Goal: Information Seeking & Learning: Find specific fact

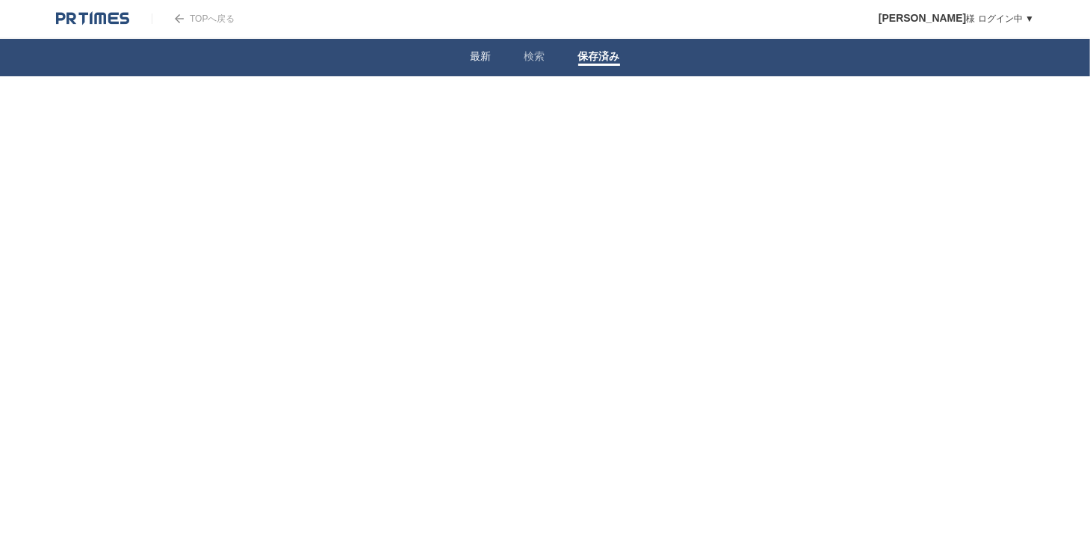
click at [491, 62] on li "最新" at bounding box center [481, 57] width 54 height 37
click at [192, 19] on link "TOPへ戻る" at bounding box center [193, 18] width 83 height 10
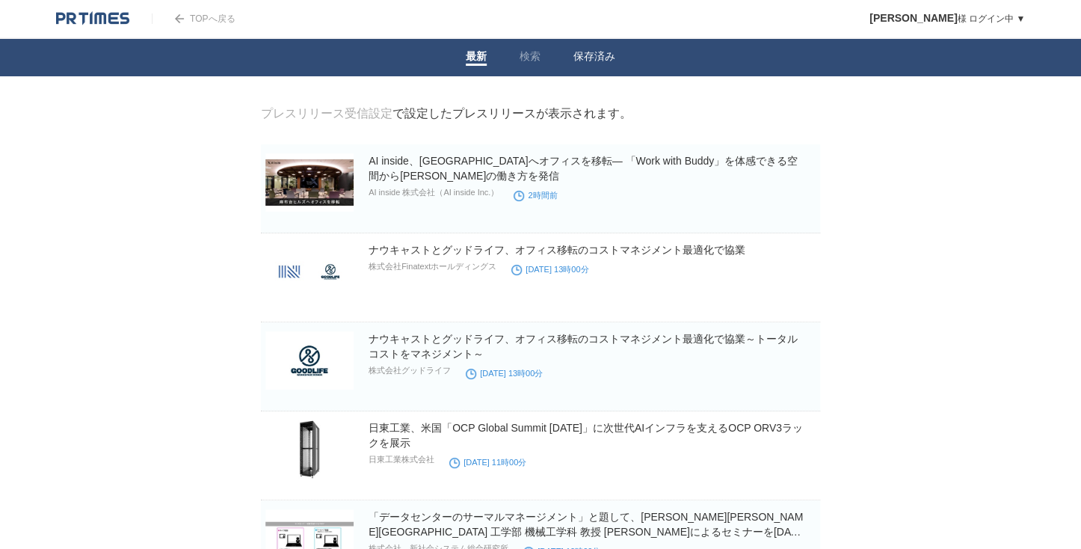
click at [592, 62] on link "保存済み" at bounding box center [594, 58] width 42 height 16
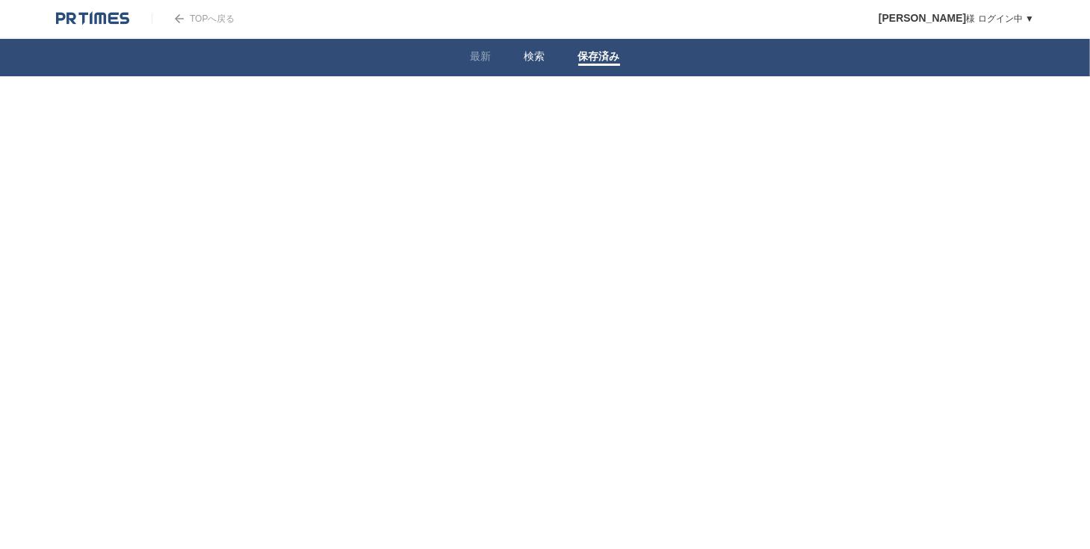
click at [537, 61] on link "検索" at bounding box center [535, 58] width 21 height 16
click at [486, 65] on span at bounding box center [481, 65] width 21 height 2
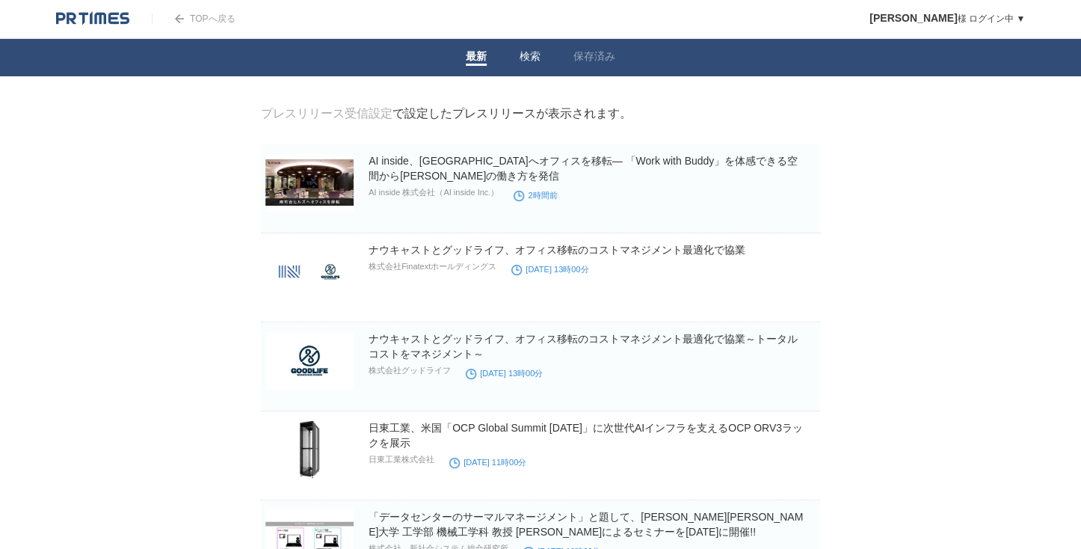
click at [541, 58] on li "検索" at bounding box center [530, 57] width 54 height 37
click at [529, 55] on link "検索" at bounding box center [529, 58] width 21 height 16
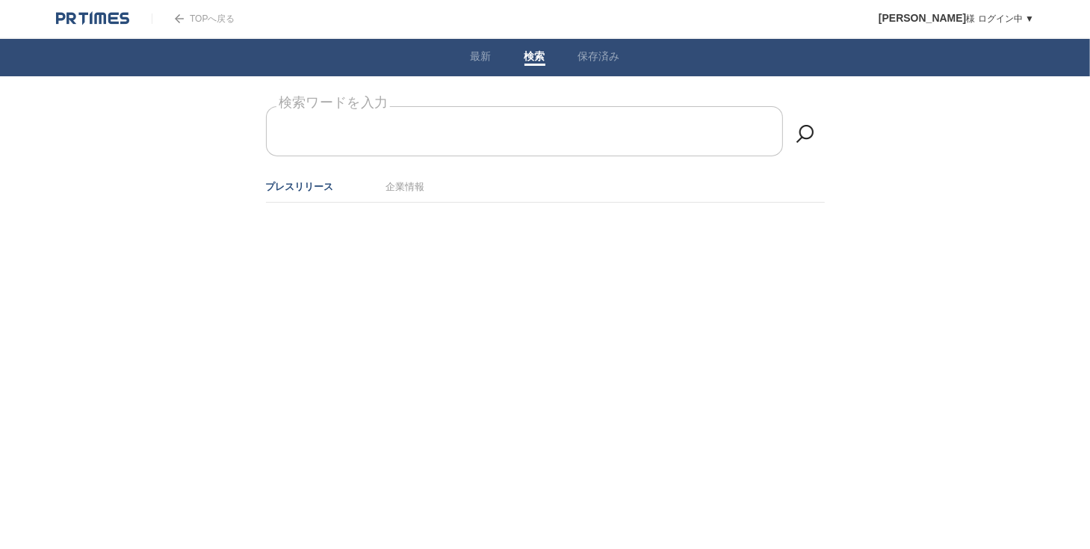
click at [386, 114] on label "検索ワードを入力" at bounding box center [334, 102] width 114 height 23
click at [386, 131] on input "検索ワードを入力" at bounding box center [524, 131] width 517 height 50
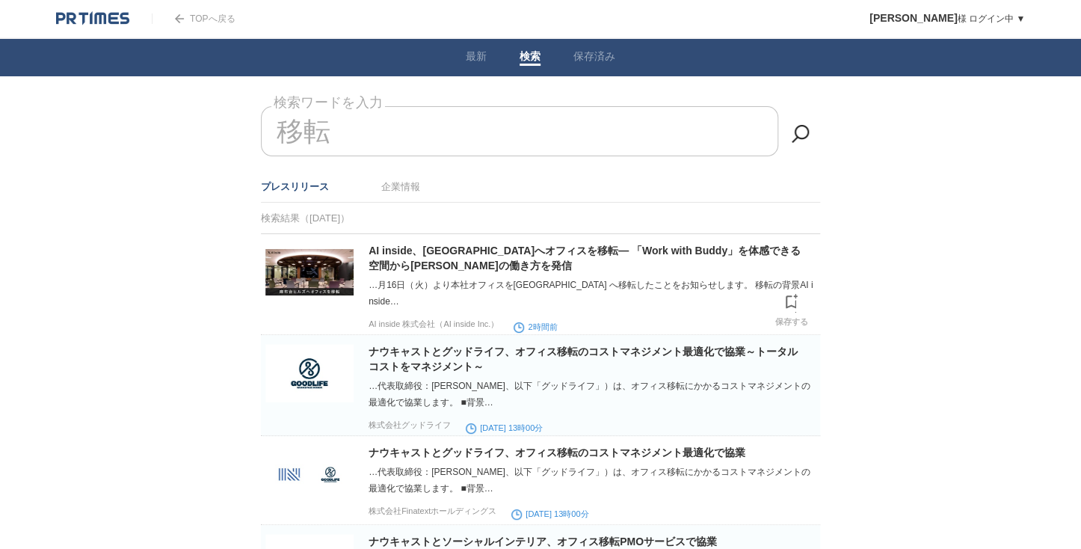
scroll to position [60, 0]
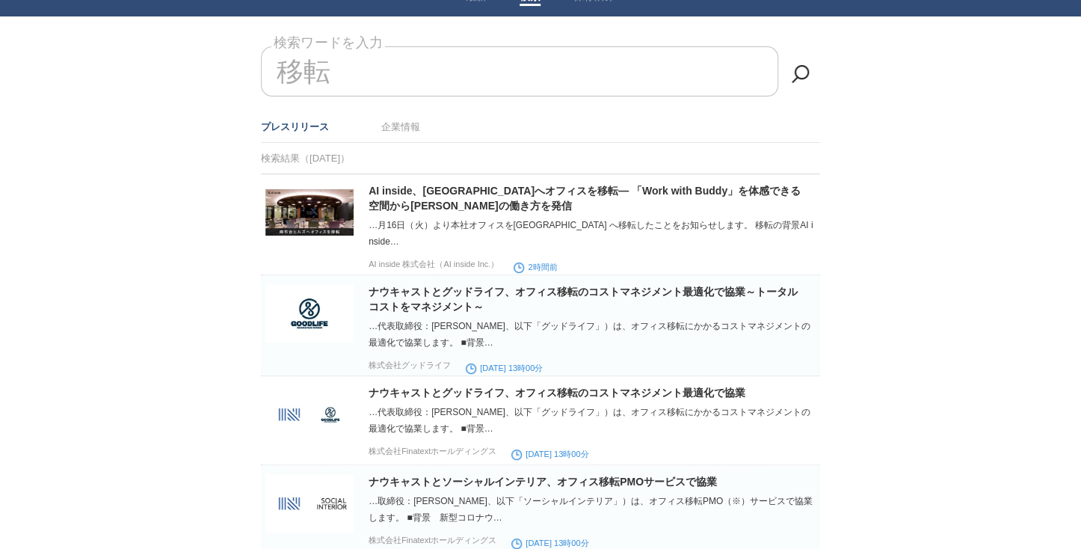
type input "移転"
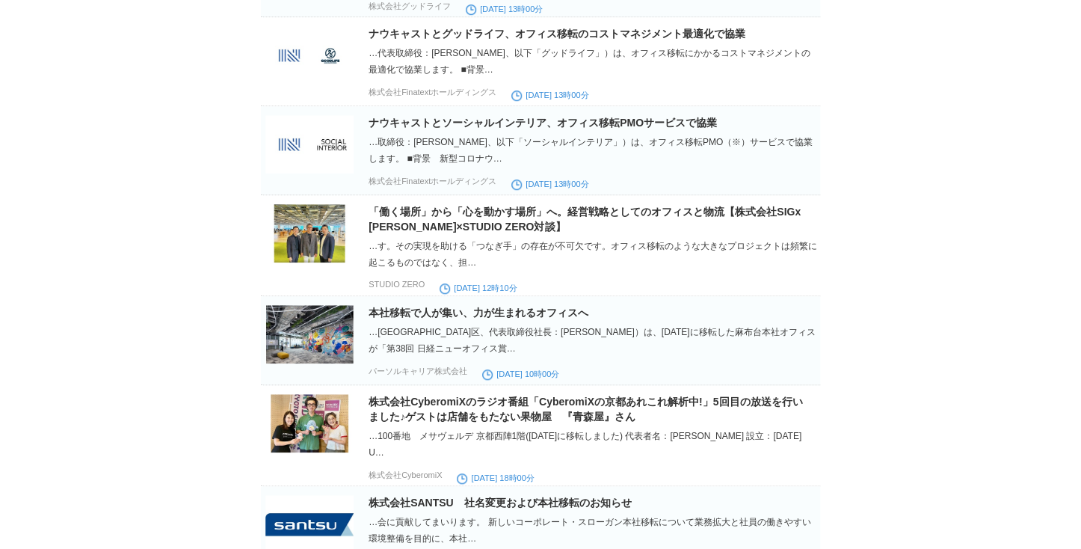
scroll to position [658, 0]
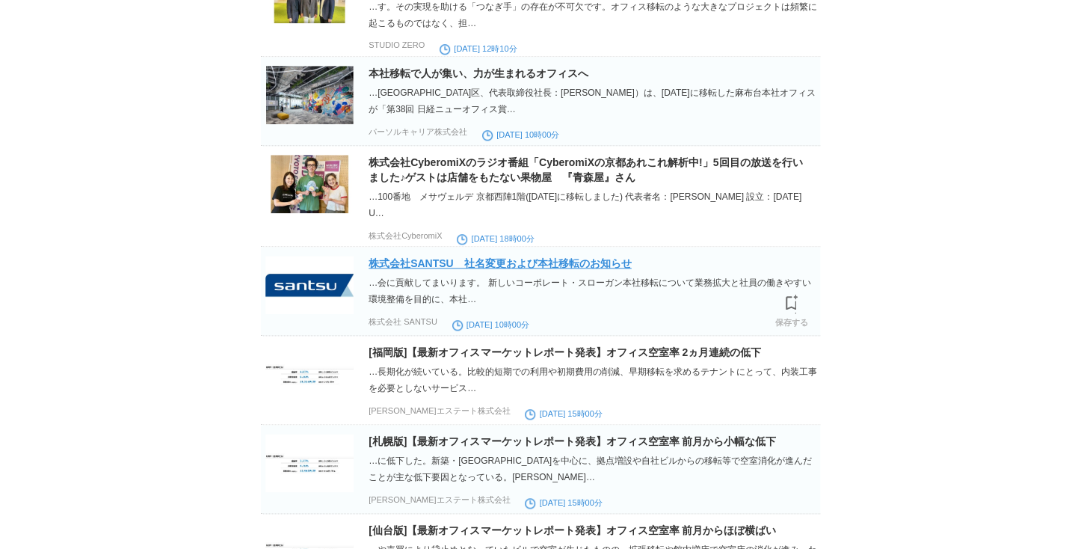
click at [407, 269] on link "株式会社SANTSU　社名変更および本社移転のお知らせ" at bounding box center [499, 263] width 263 height 12
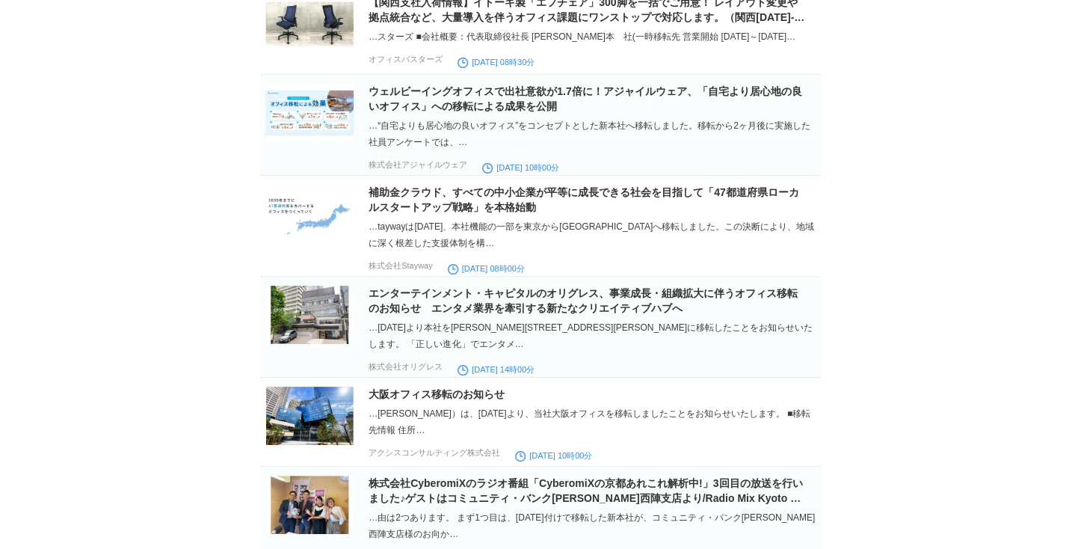
scroll to position [5440, 0]
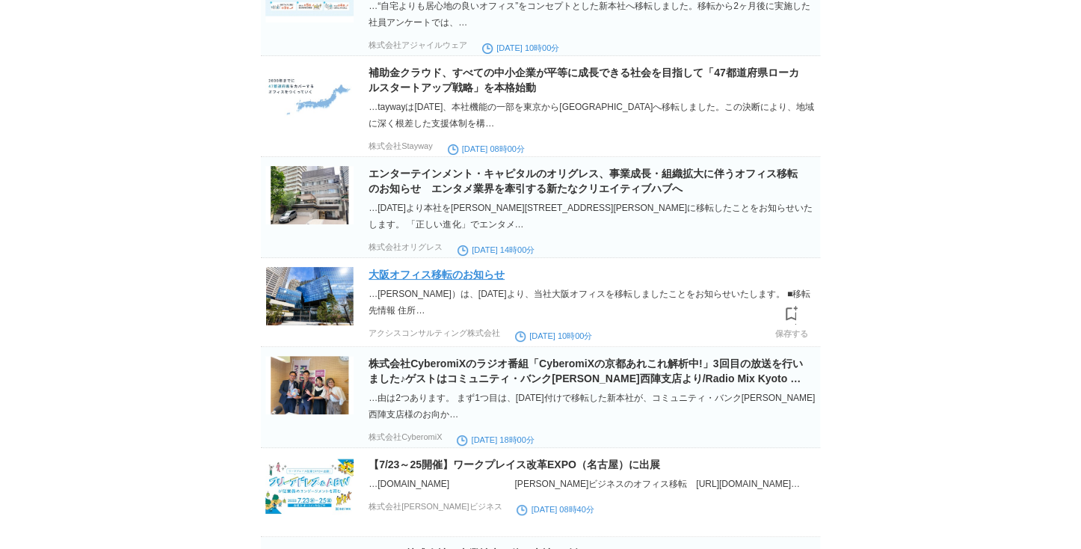
click at [486, 280] on link "大阪オフィス移転のお知らせ" at bounding box center [436, 274] width 136 height 12
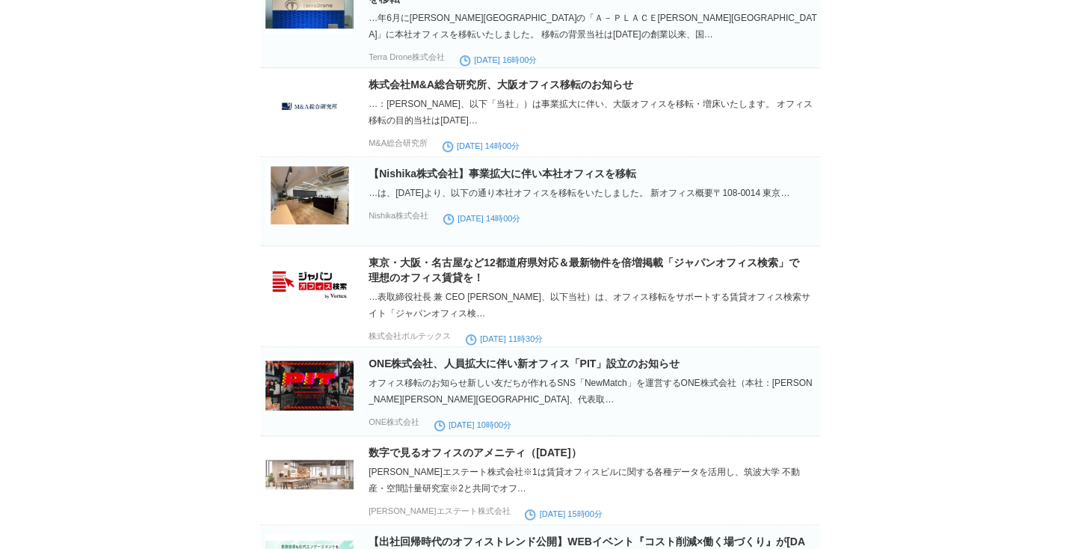
scroll to position [8908, 0]
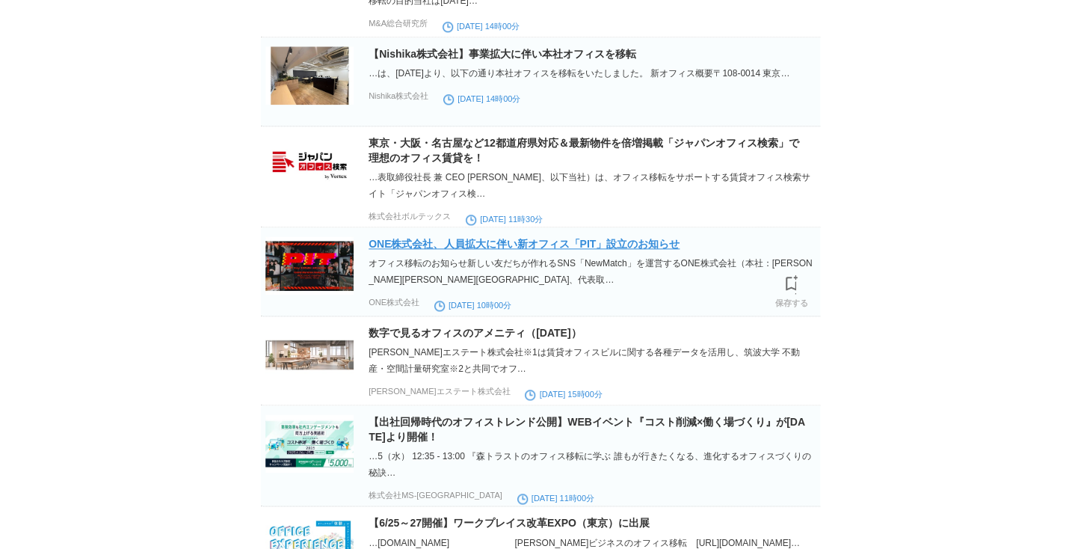
click at [592, 250] on link "ONE株式会社、人員拡大に伴い新オフィス「PIT」設立のお知らせ" at bounding box center [523, 244] width 311 height 12
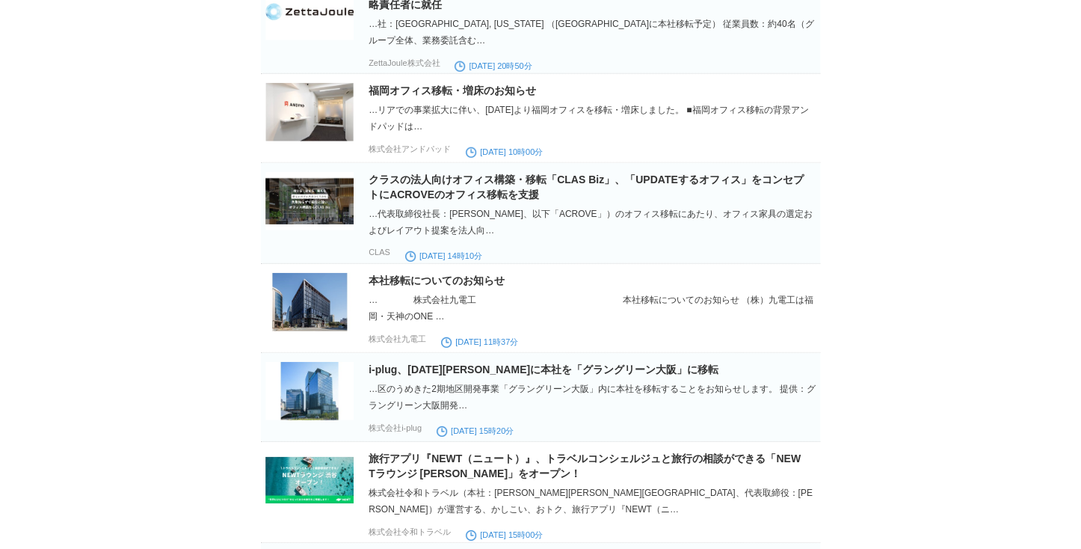
scroll to position [12734, 0]
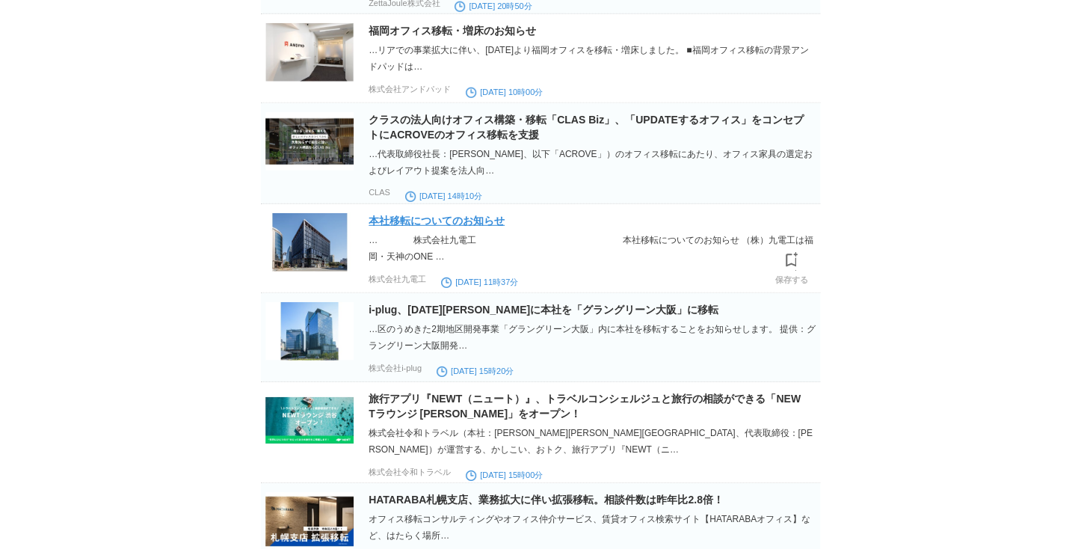
click at [489, 226] on link "本社移転についてのお知らせ" at bounding box center [436, 220] width 136 height 12
